Goal: Find specific page/section: Find specific page/section

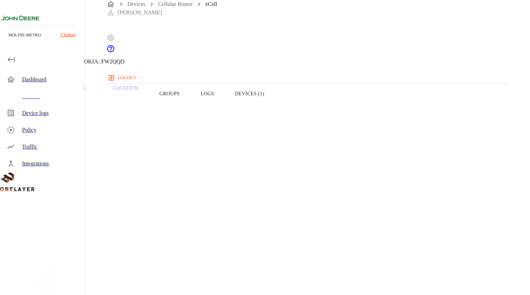
click at [128, 58] on div "eCell 10.137.67.129 #a6ce7337 Cell #EB211210933::NOKIA::FW2QQD" at bounding box center [238, 35] width 477 height 71
click at [4, 39] on icon at bounding box center [2, 35] width 4 height 7
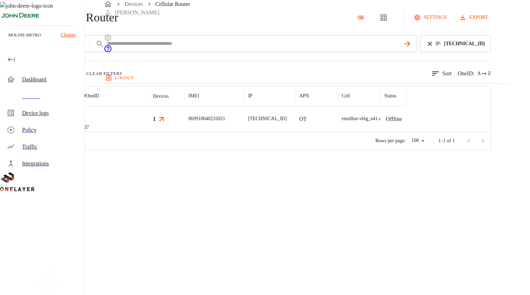
click at [434, 48] on icon at bounding box center [430, 44] width 8 height 8
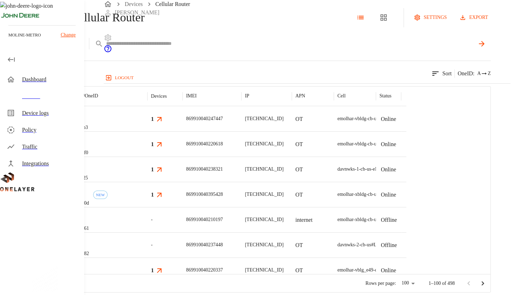
click at [384, 49] on input "text" at bounding box center [290, 44] width 368 height 10
type input "**********"
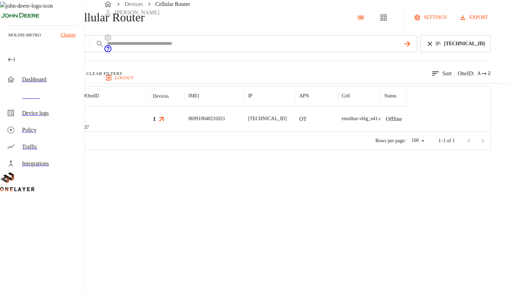
click at [149, 131] on div "eCell #a6ce7337" at bounding box center [106, 118] width 85 height 25
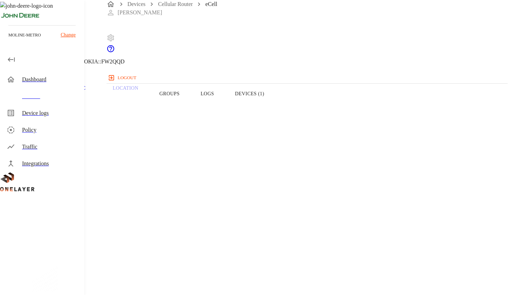
click at [275, 109] on button "Devices (1)" at bounding box center [250, 93] width 50 height 44
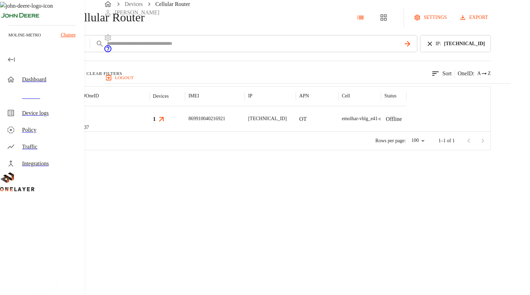
click at [434, 48] on icon at bounding box center [430, 44] width 8 height 8
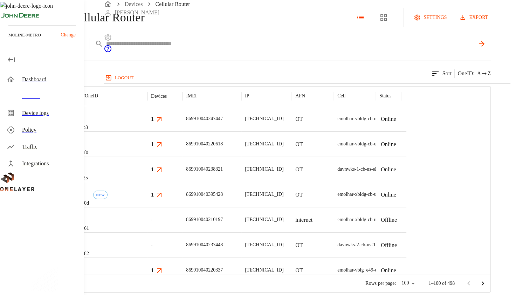
click at [401, 49] on input "text" at bounding box center [290, 44] width 368 height 10
type input "**********"
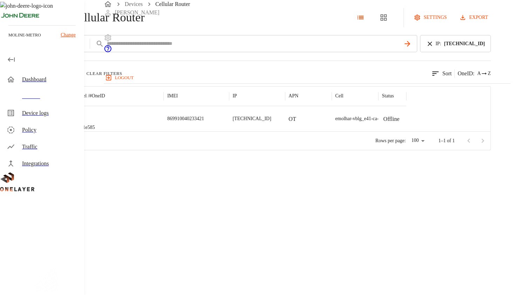
click at [164, 131] on div "eCell #dfd1e585" at bounding box center [116, 118] width 93 height 25
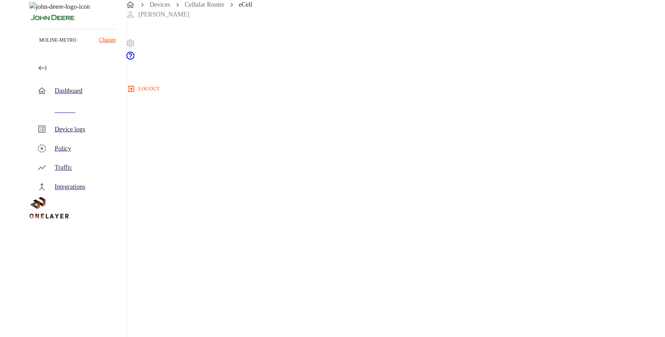
scroll to position [120, 0]
